Goal: Task Accomplishment & Management: Use online tool/utility

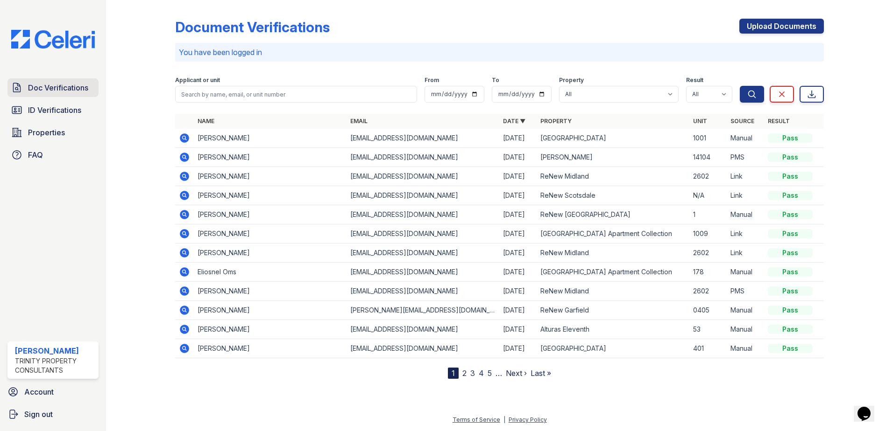
click at [57, 83] on span "Doc Verifications" at bounding box center [58, 87] width 60 height 11
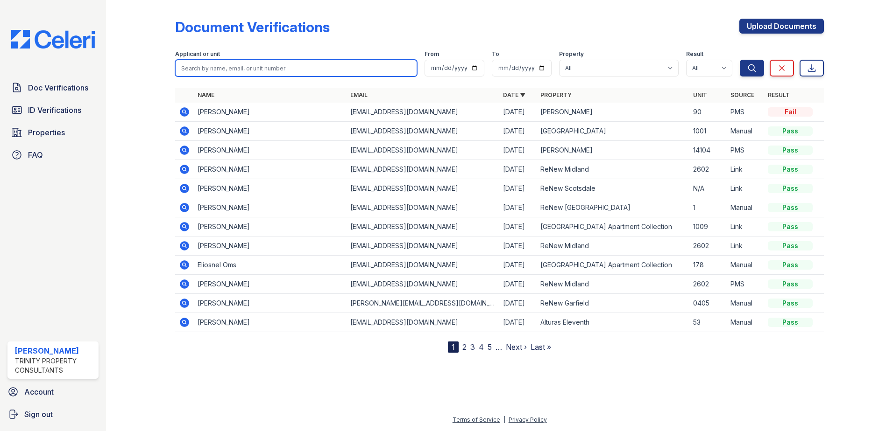
click at [252, 64] on input "search" at bounding box center [296, 68] width 242 height 17
type input "Carolis"
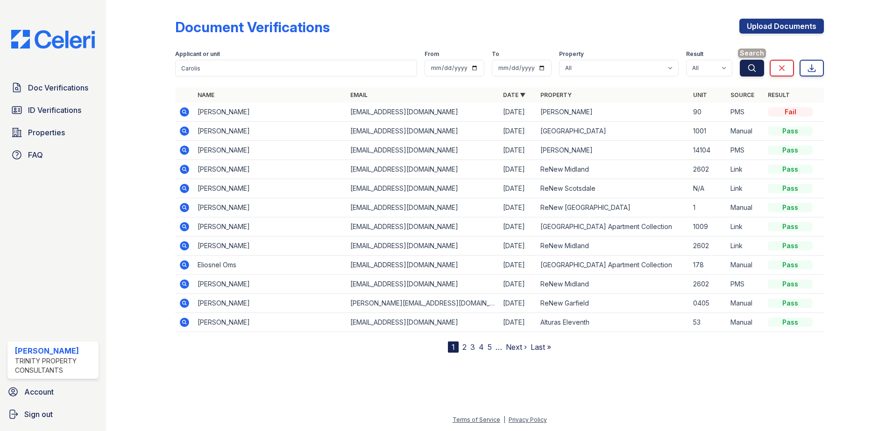
click at [746, 68] on button "Search" at bounding box center [752, 68] width 24 height 17
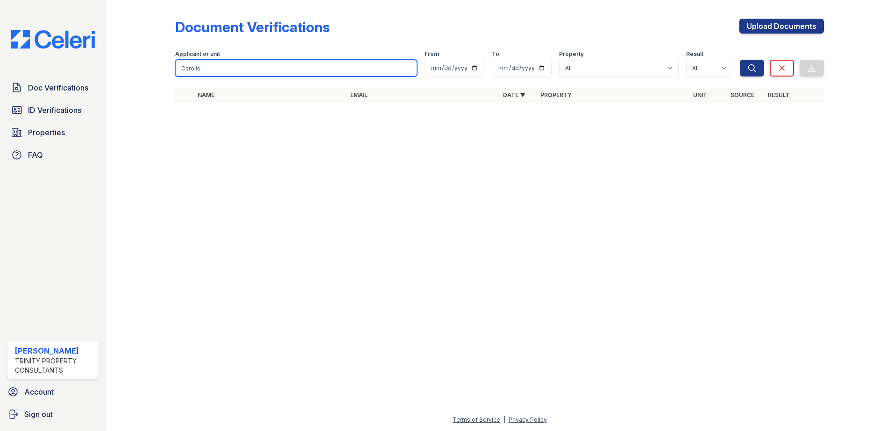
drag, startPoint x: 239, startPoint y: 65, endPoint x: 98, endPoint y: 64, distance: 141.0
click at [98, 64] on div "Doc Verifications ID Verifications Properties FAQ [PERSON_NAME] Trinity Propert…" at bounding box center [446, 215] width 893 height 431
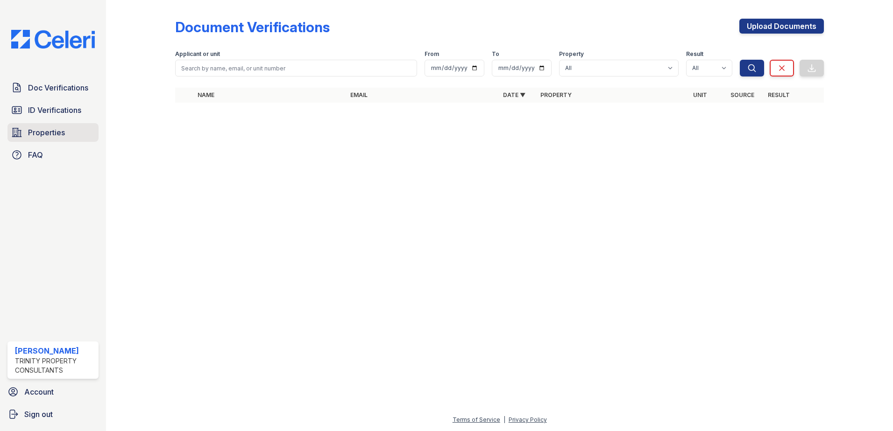
click at [35, 138] on span "Properties" at bounding box center [46, 132] width 37 height 11
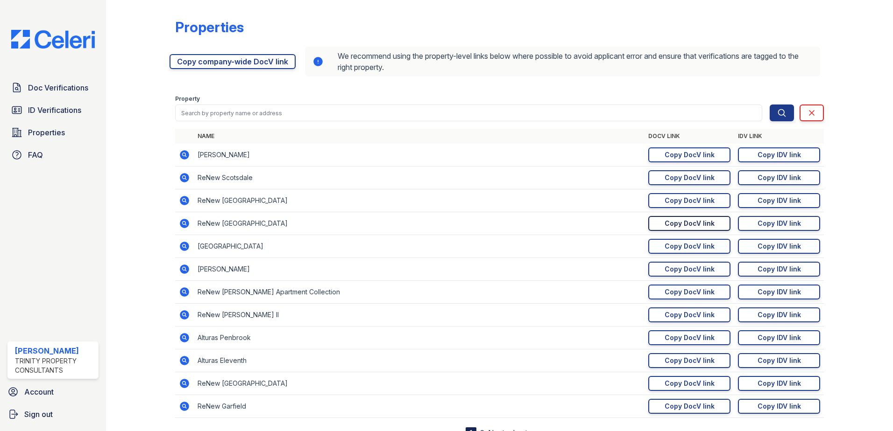
click at [677, 222] on div "Copy DocV link" at bounding box center [689, 223] width 50 height 9
click at [673, 226] on div "Copy DocV link" at bounding box center [689, 223] width 50 height 9
